Goal: Transaction & Acquisition: Purchase product/service

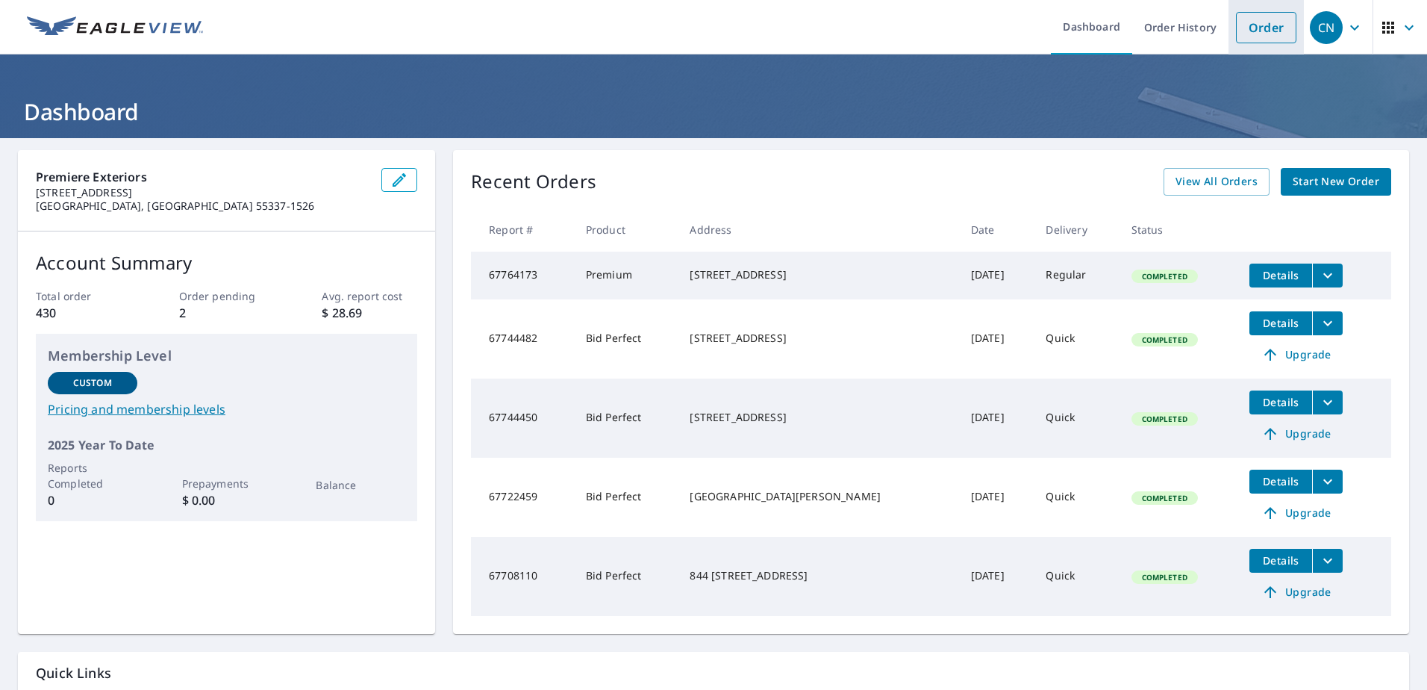
click at [1236, 34] on link "Order" at bounding box center [1266, 27] width 60 height 31
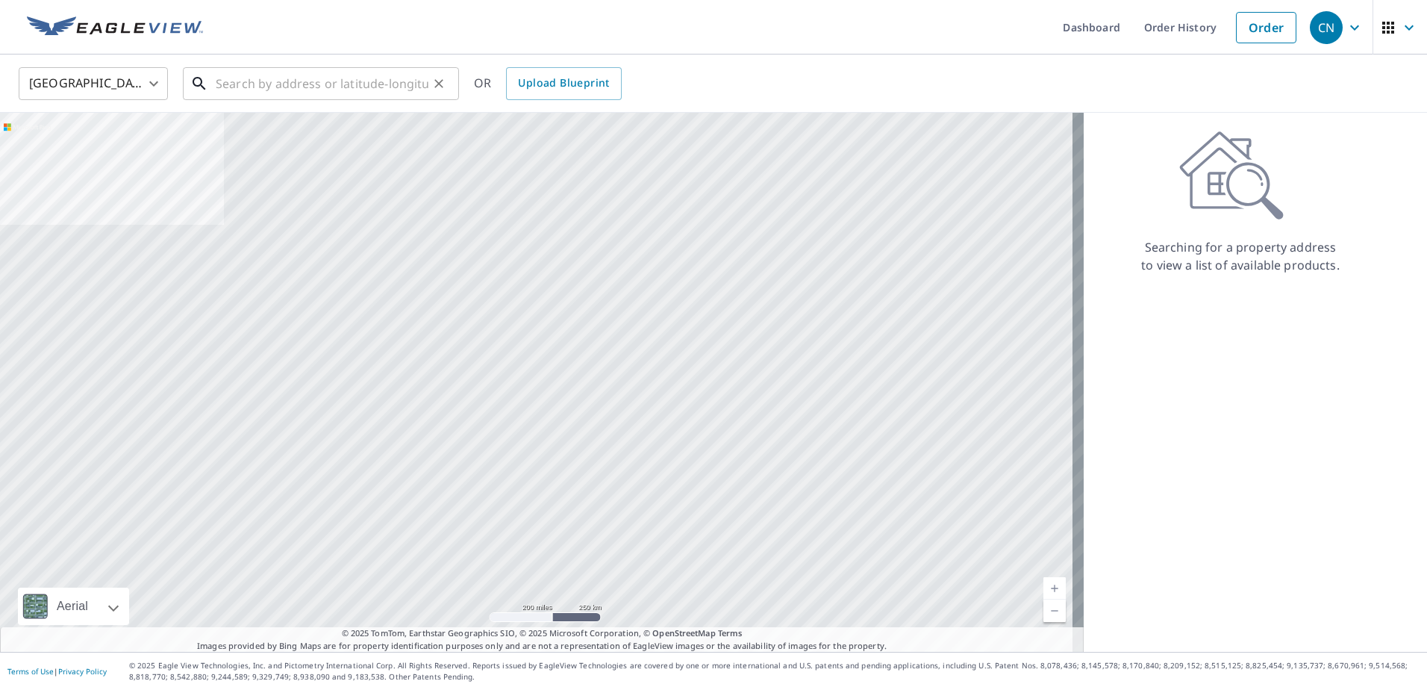
click at [260, 84] on input "text" at bounding box center [322, 84] width 213 height 42
paste input "N8649 [GEOGRAPHIC_DATA]"
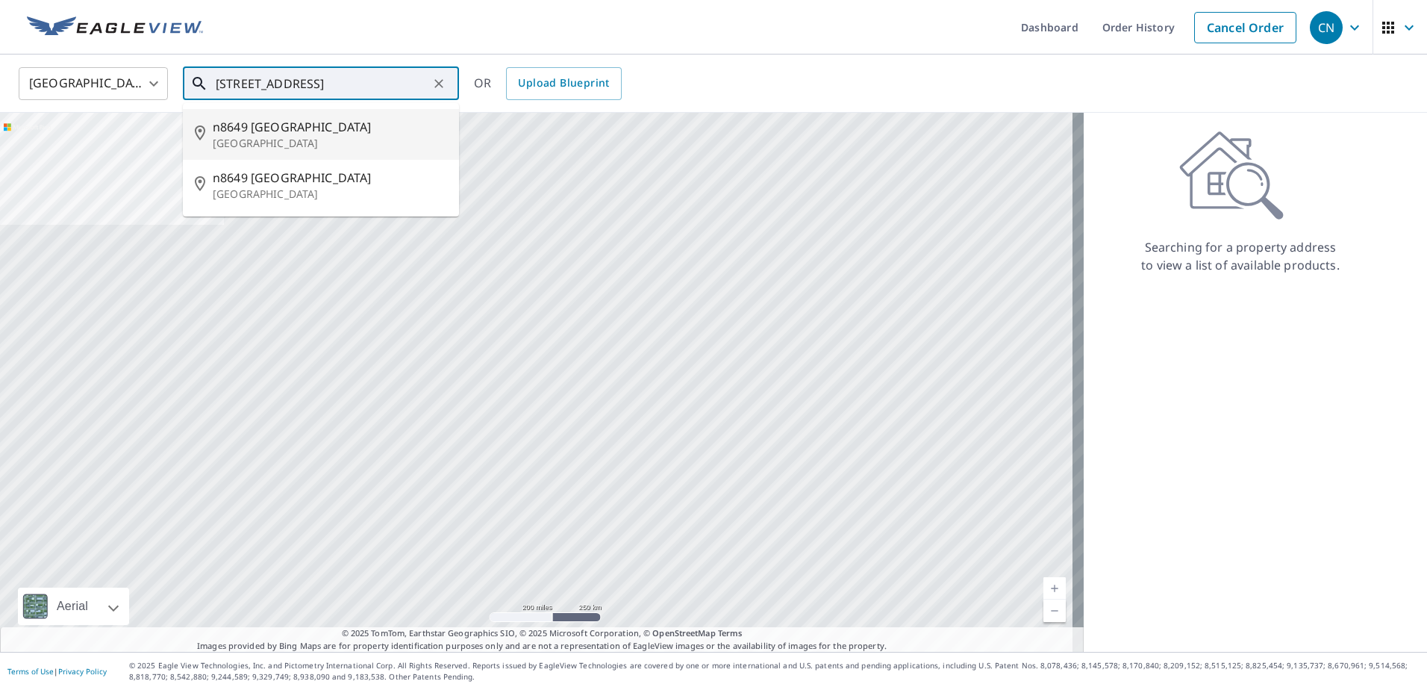
click at [263, 131] on span "n8649 [GEOGRAPHIC_DATA]" at bounding box center [330, 127] width 234 height 18
type input "n8649 [STREET_ADDRESS]"
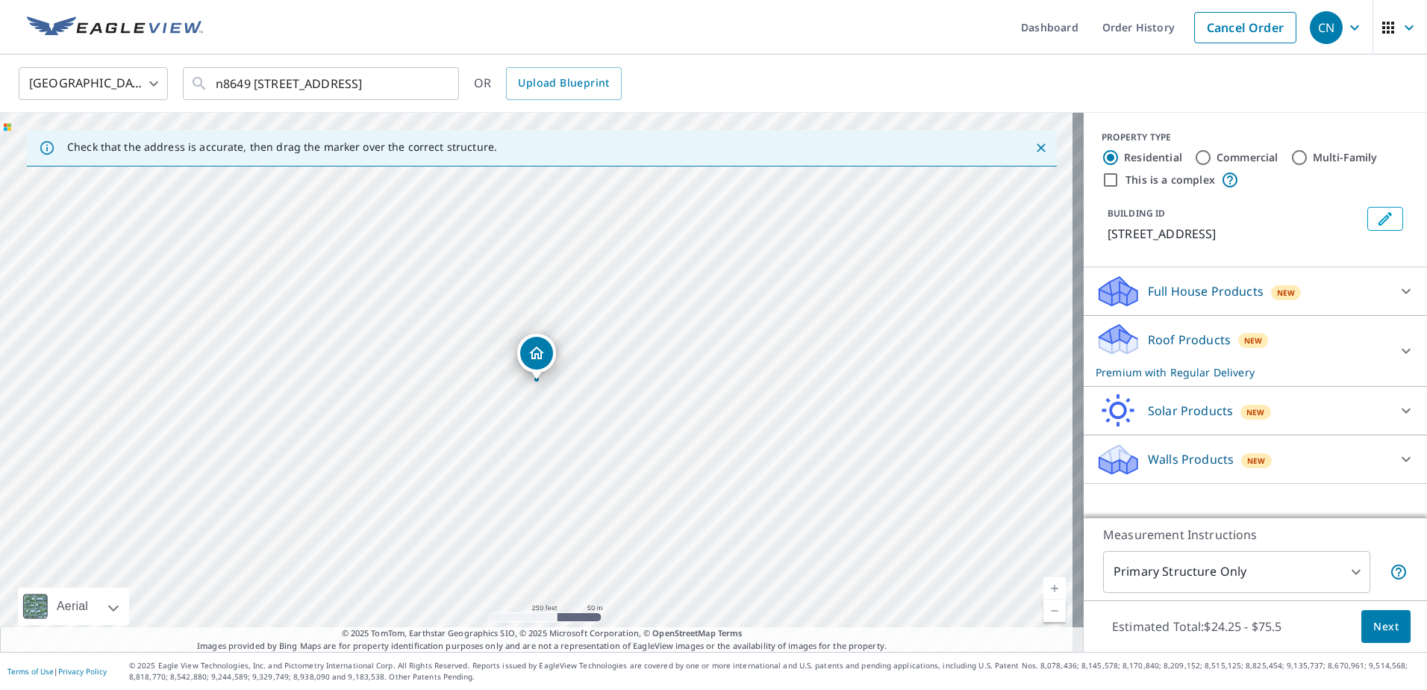
click at [1402, 352] on icon at bounding box center [1406, 351] width 9 height 5
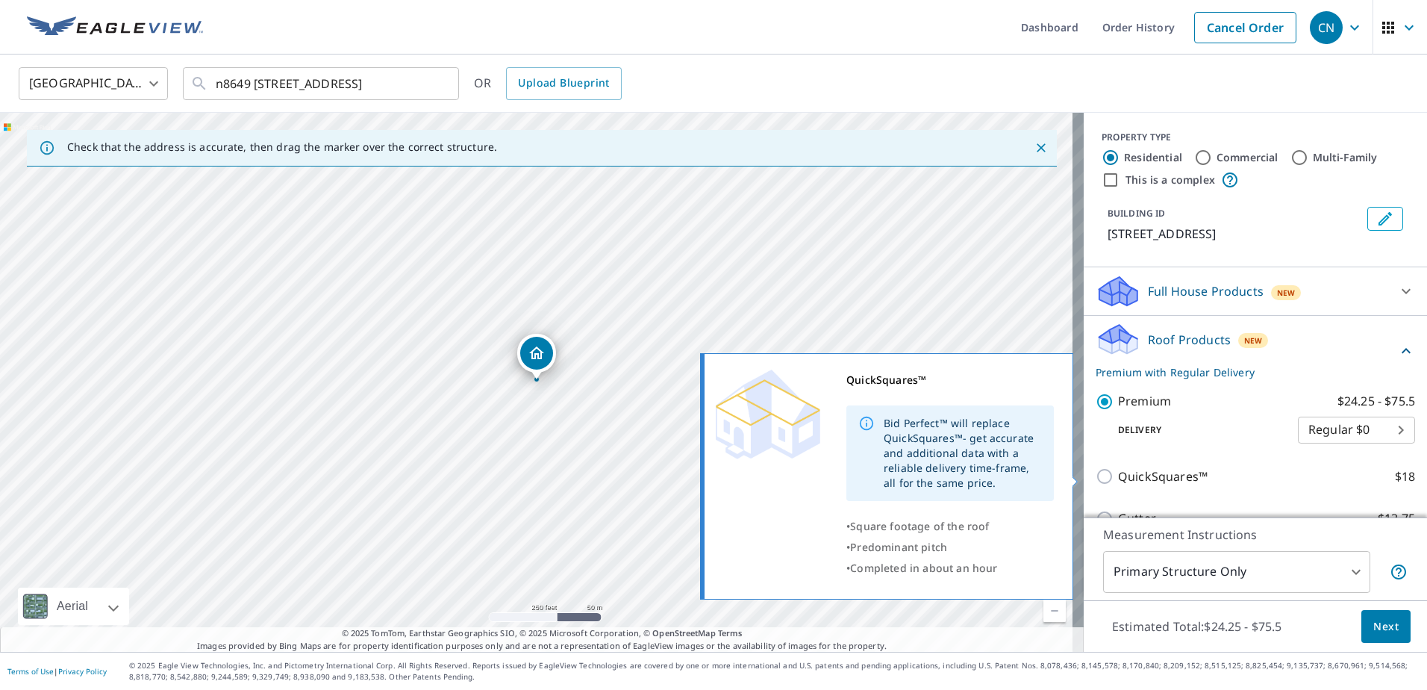
click at [1096, 478] on input "QuickSquares™ $18" at bounding box center [1107, 476] width 22 height 18
checkbox input "true"
type input "1"
checkbox input "false"
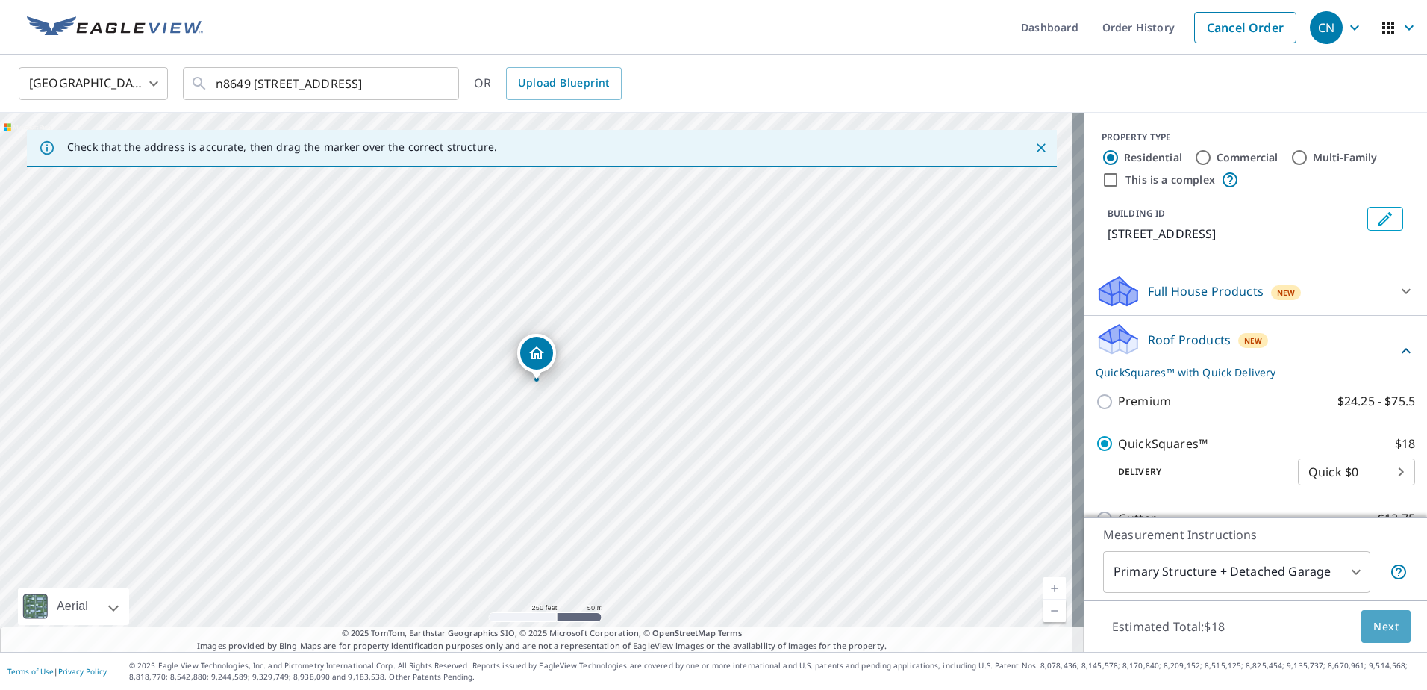
click at [1385, 626] on span "Next" at bounding box center [1386, 626] width 25 height 19
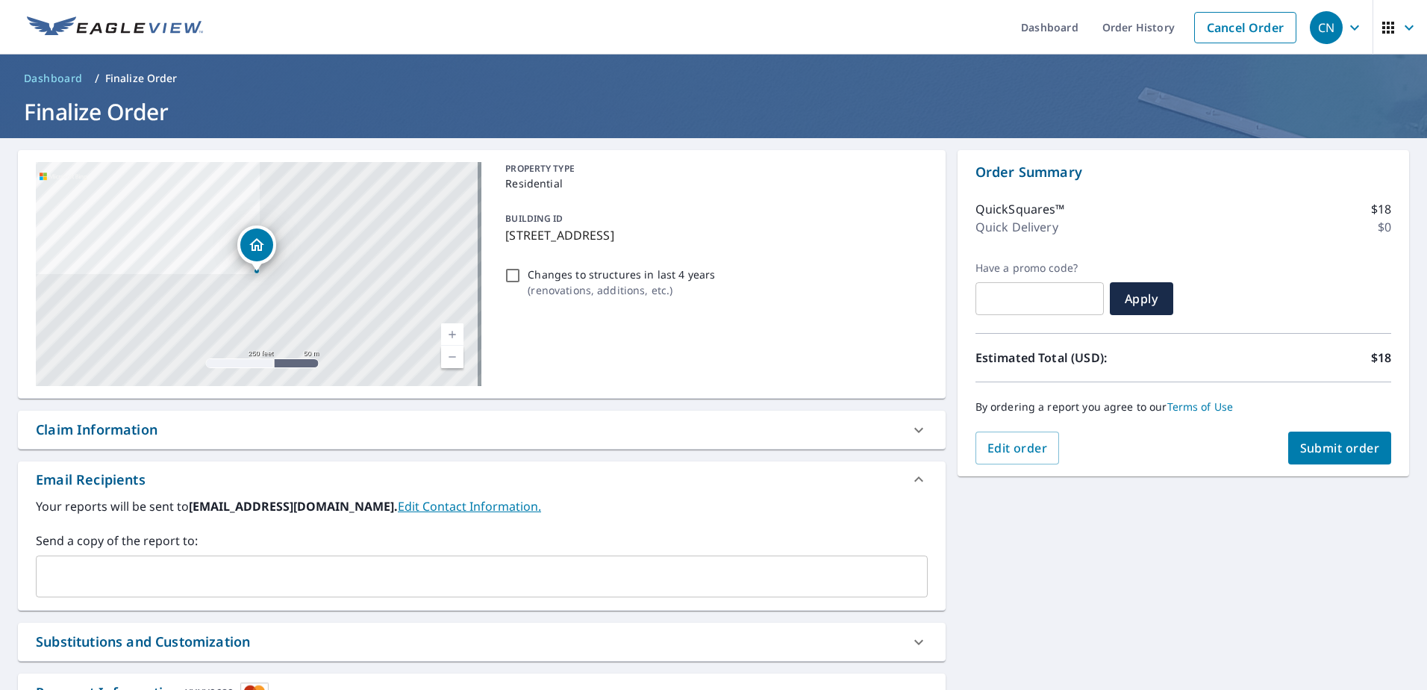
click at [1306, 452] on span "Submit order" at bounding box center [1340, 448] width 80 height 16
